Goal: Task Accomplishment & Management: Manage account settings

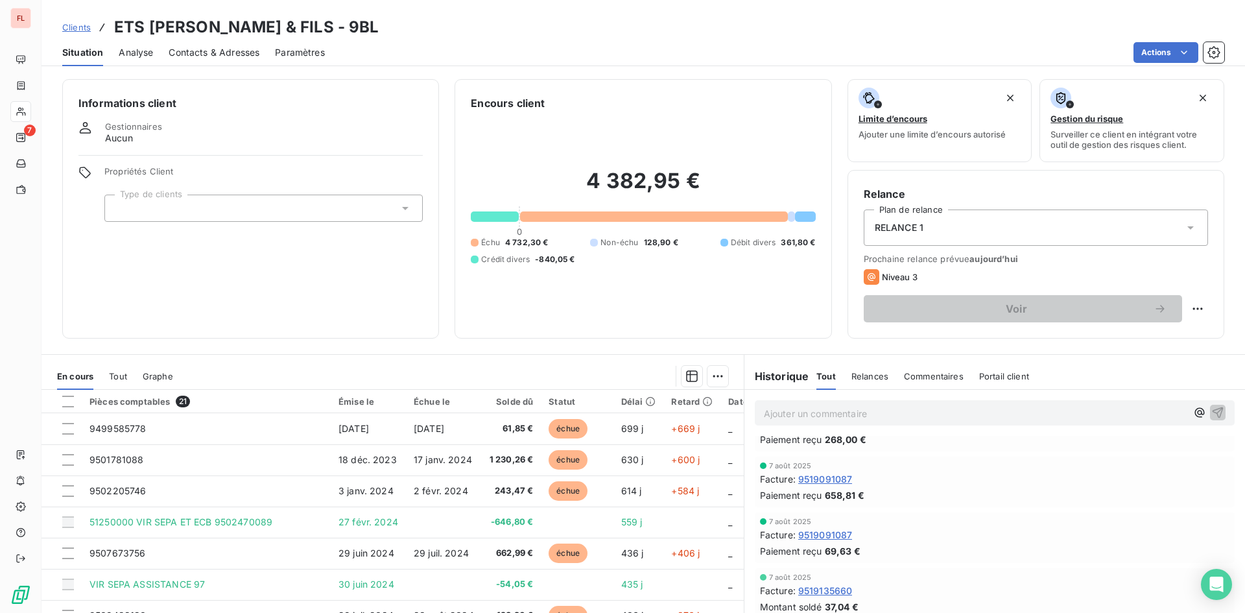
scroll to position [65, 0]
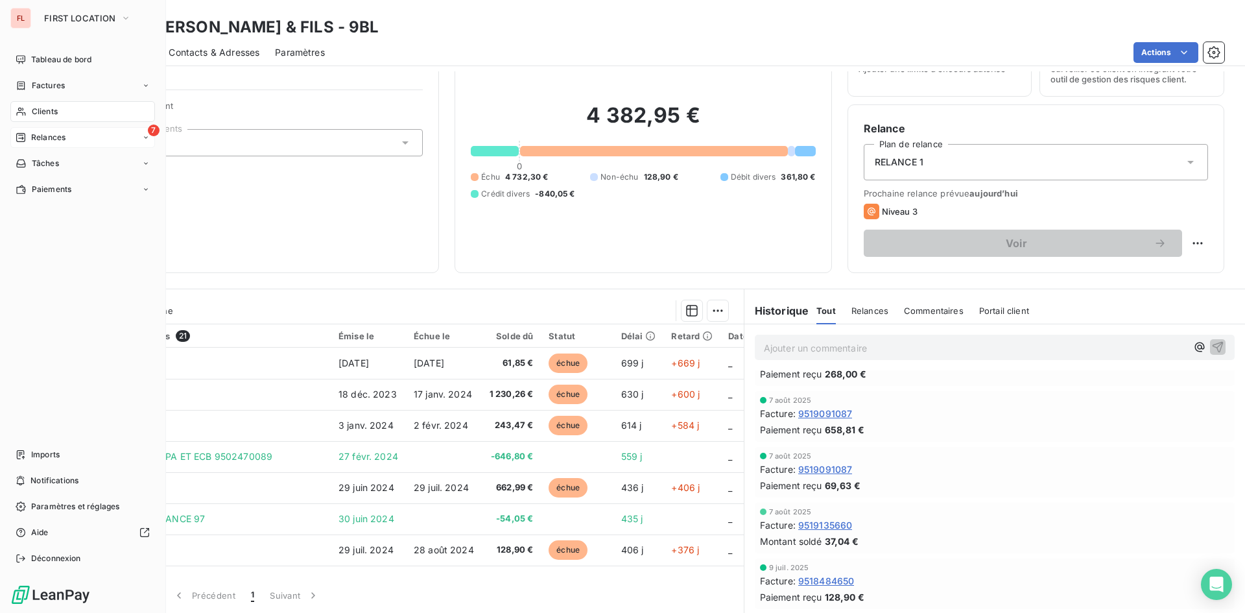
click at [32, 133] on span "Relances" at bounding box center [48, 138] width 34 height 12
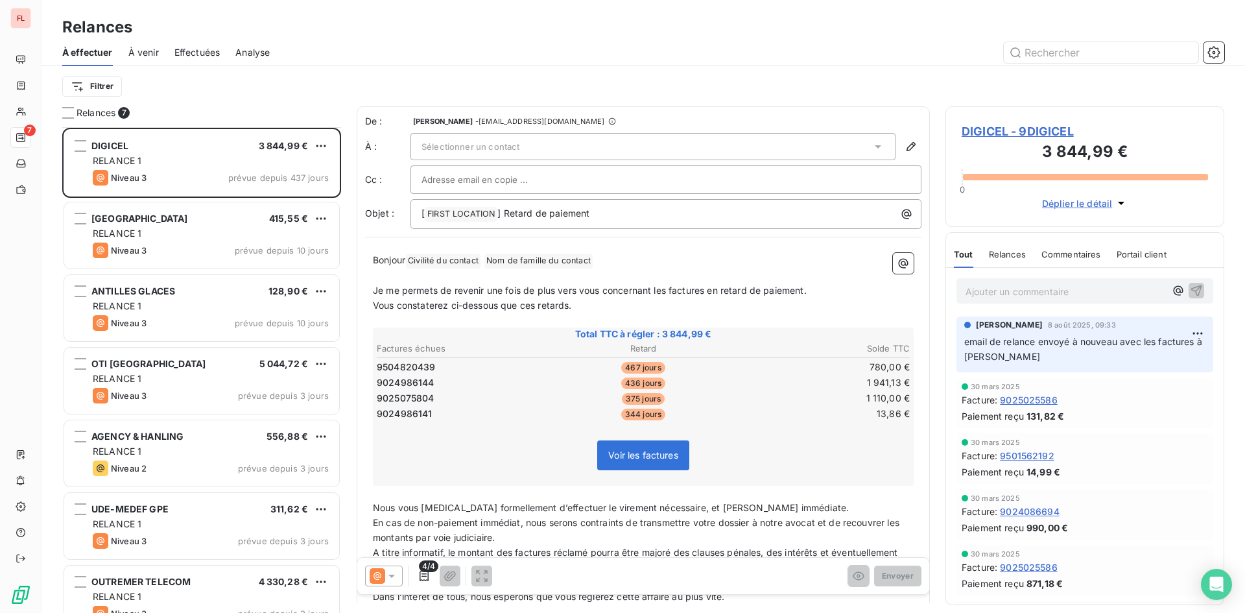
scroll to position [23, 0]
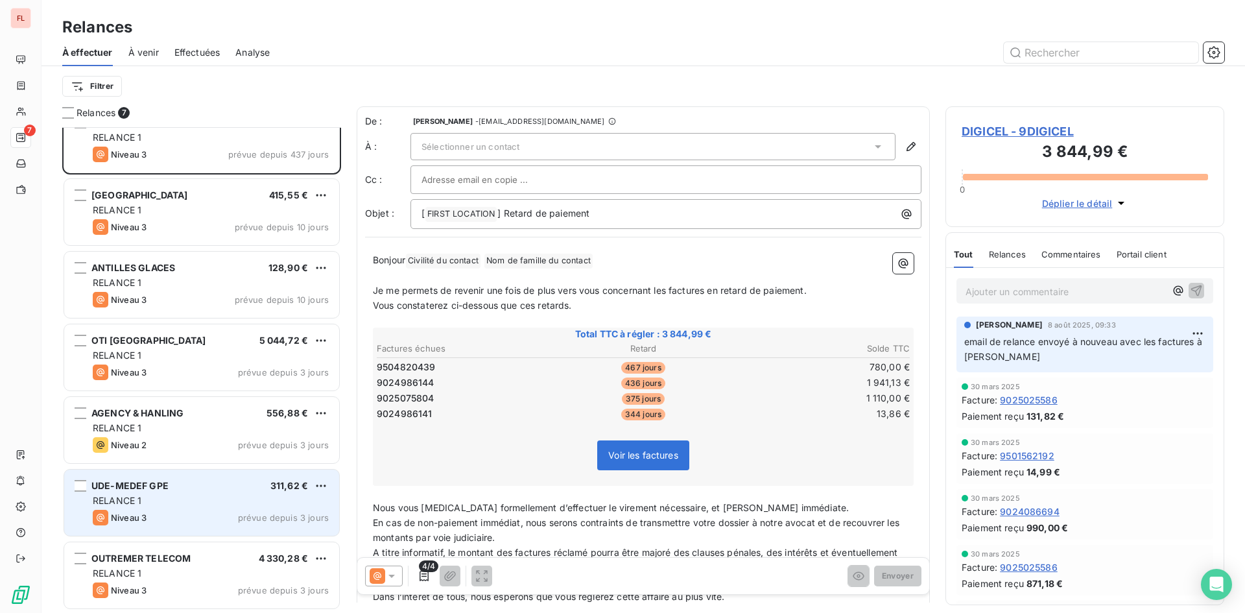
click at [230, 505] on div "RELANCE 1" at bounding box center [211, 500] width 236 height 13
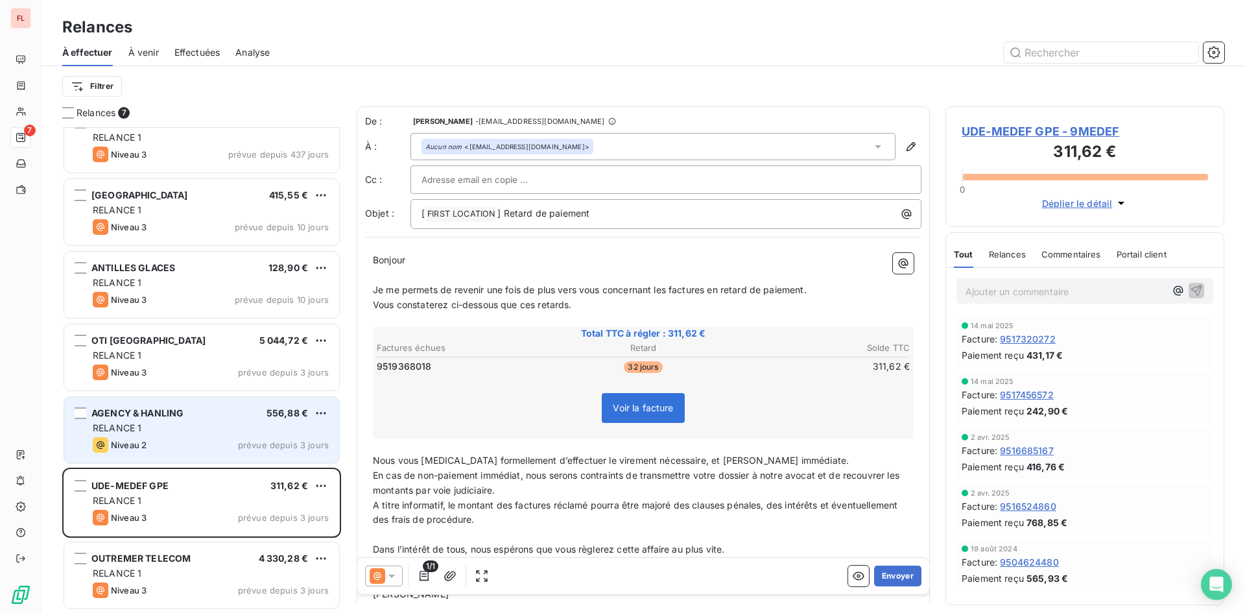
click at [248, 433] on div "RELANCE 1" at bounding box center [211, 427] width 236 height 13
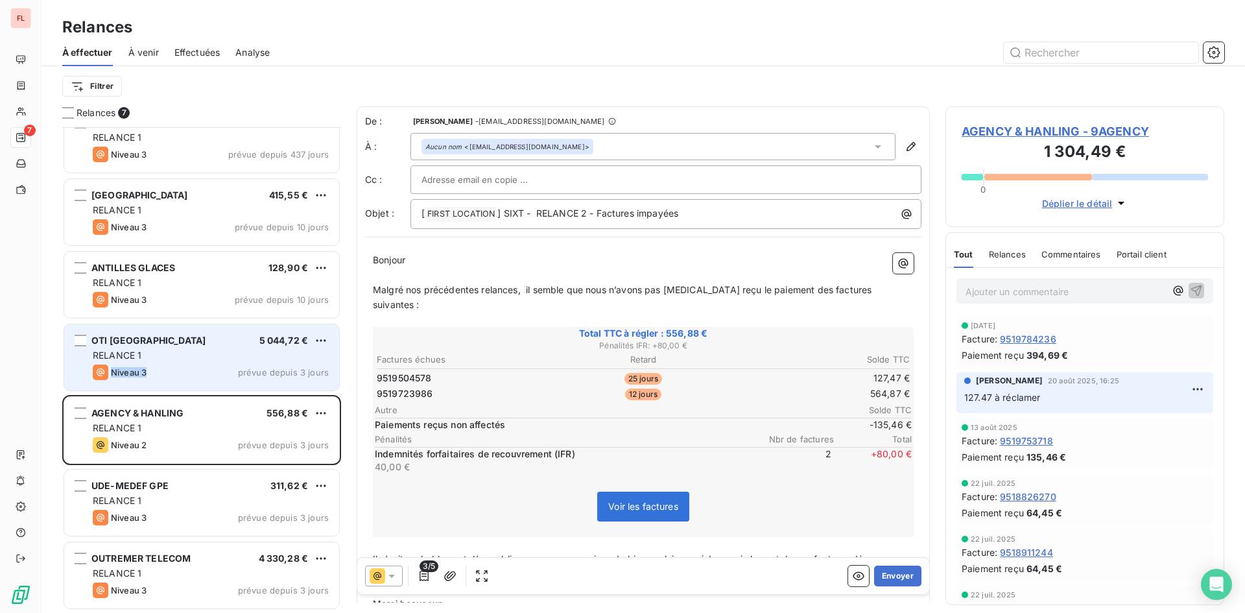
click at [177, 362] on div "OTI RIVIERA DU LEVANT 5 044,72 € RELANCE 1 Niveau 3 prévue depuis 3 jours" at bounding box center [201, 357] width 275 height 66
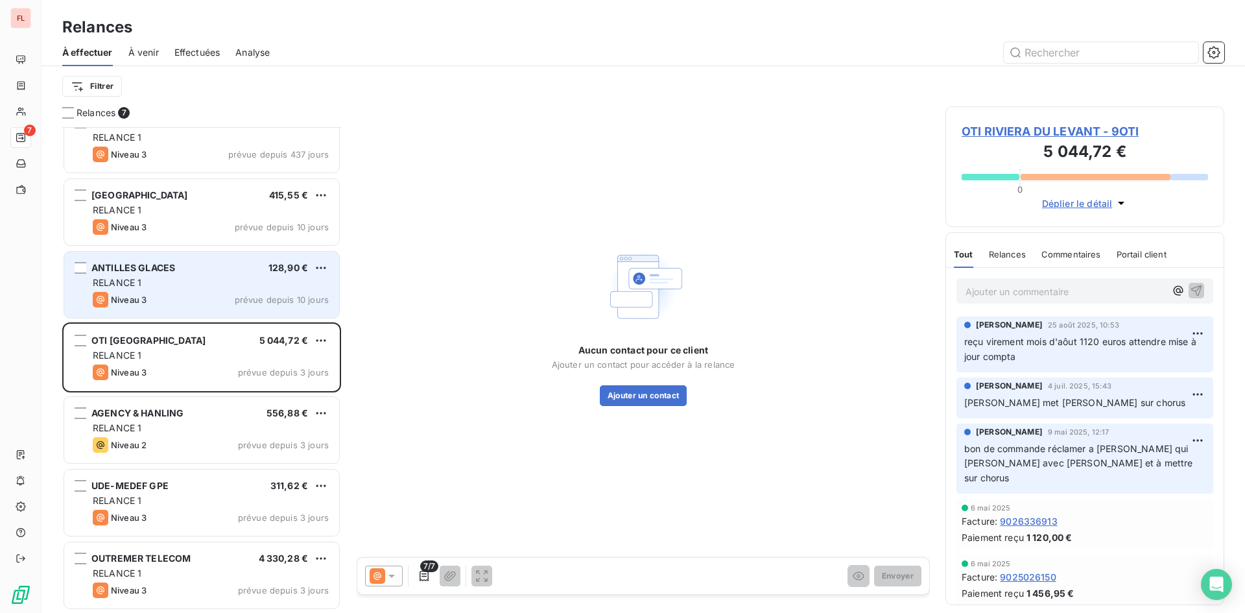
click at [248, 271] on div "ANTILLES GLACES 128,90 €" at bounding box center [211, 268] width 236 height 12
